Goal: Navigation & Orientation: Understand site structure

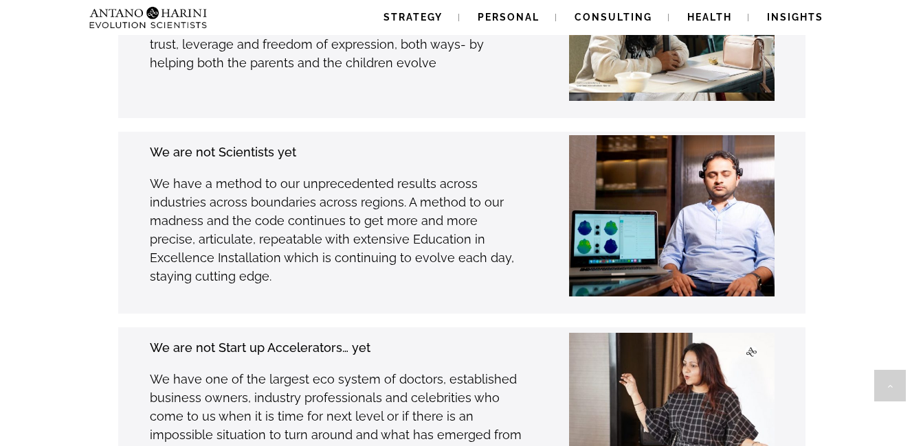
scroll to position [3419, 0]
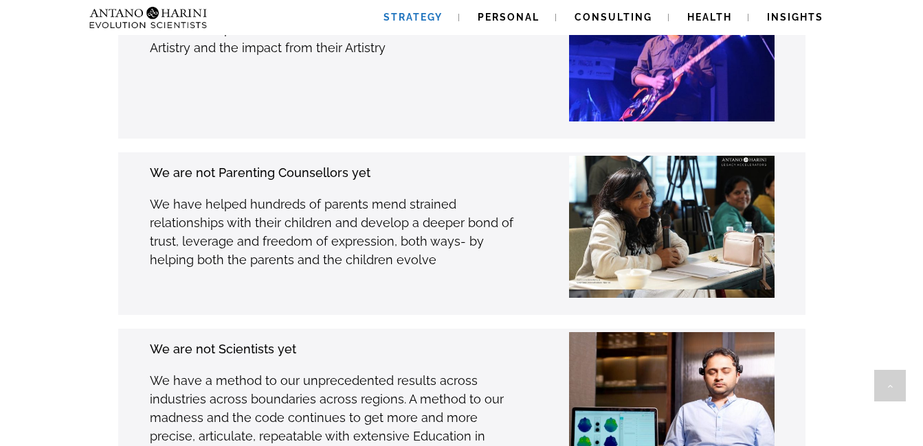
click at [429, 18] on span "Strategy" at bounding box center [412, 17] width 59 height 11
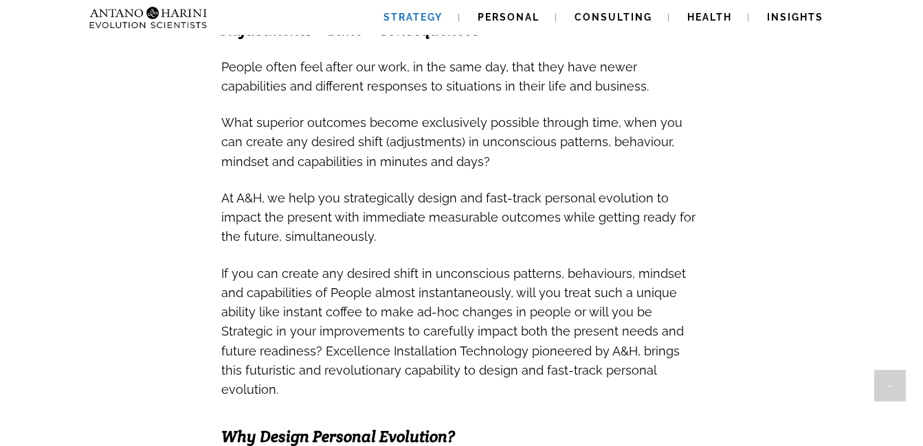
scroll to position [343, 0]
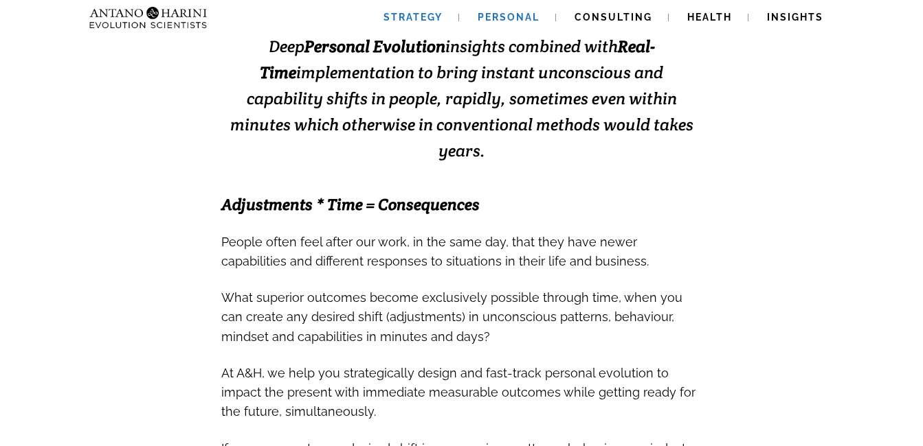
click at [511, 14] on span "Personal" at bounding box center [508, 17] width 62 height 11
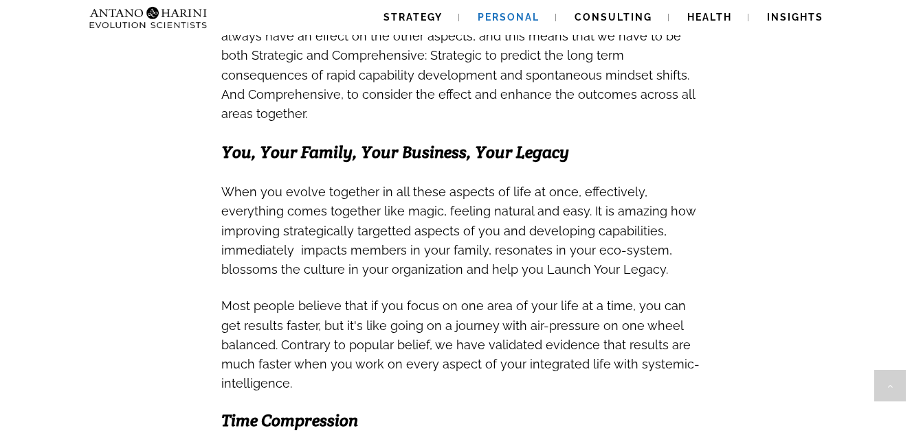
scroll to position [550, 0]
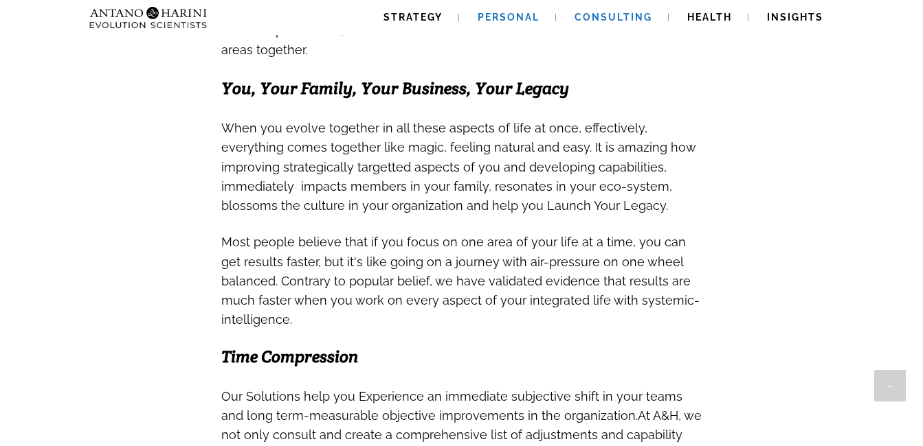
click at [596, 21] on span "Consulting" at bounding box center [613, 17] width 78 height 11
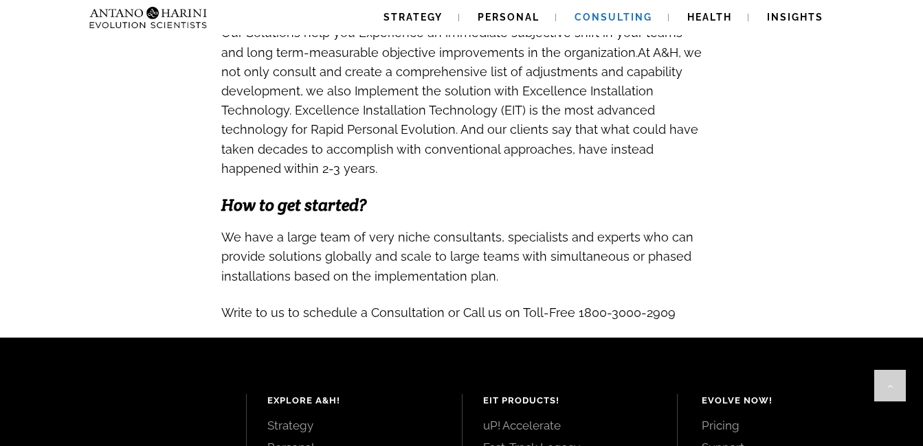
scroll to position [1194, 0]
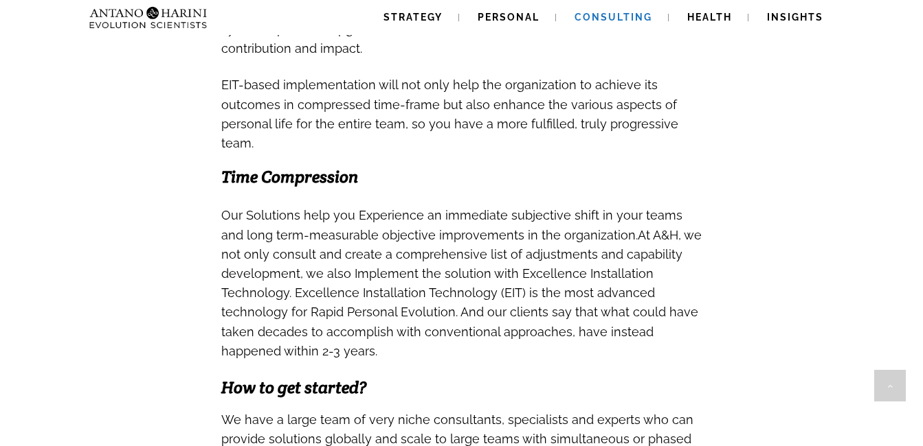
click at [622, 20] on span "Consulting" at bounding box center [613, 17] width 78 height 11
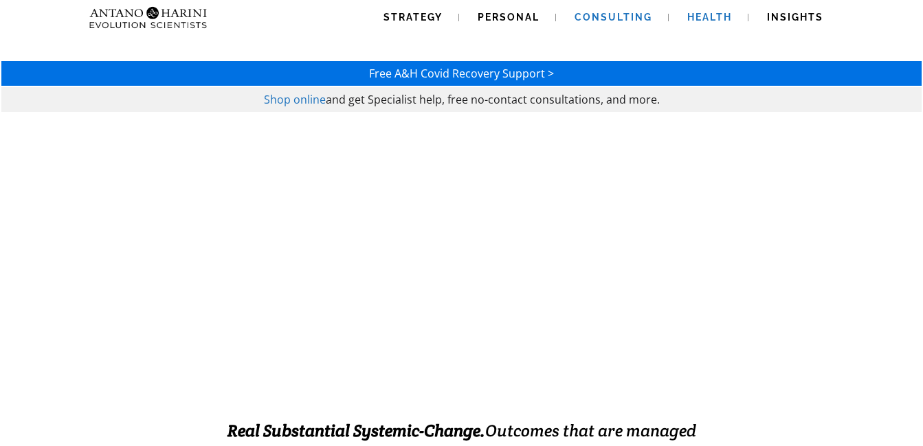
click at [699, 15] on span "Health" at bounding box center [709, 17] width 45 height 11
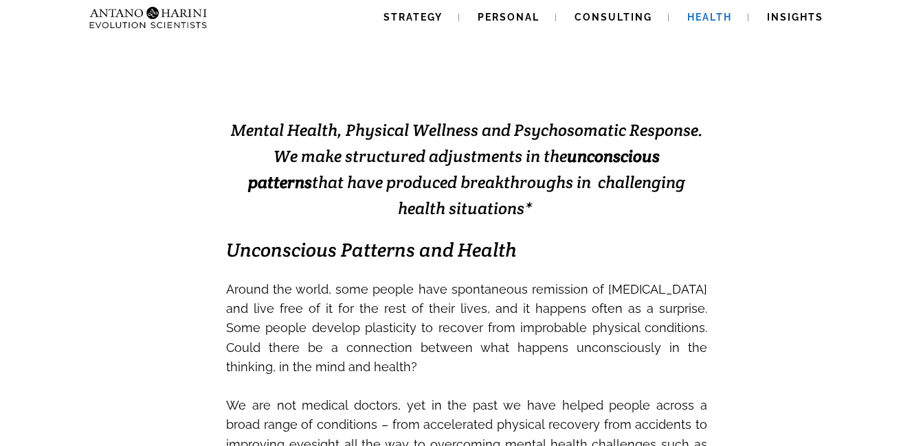
scroll to position [343, 0]
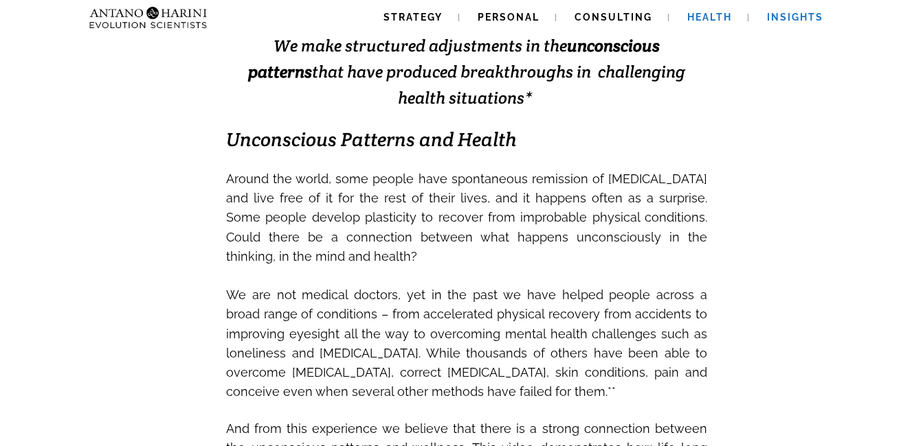
click at [789, 14] on span "Insights" at bounding box center [795, 17] width 56 height 11
